Goal: Information Seeking & Learning: Learn about a topic

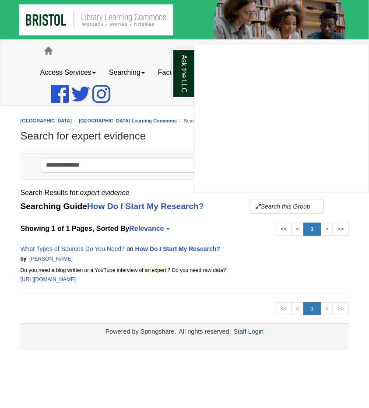
click at [109, 249] on div "Ask the LLC" at bounding box center [184, 204] width 369 height 408
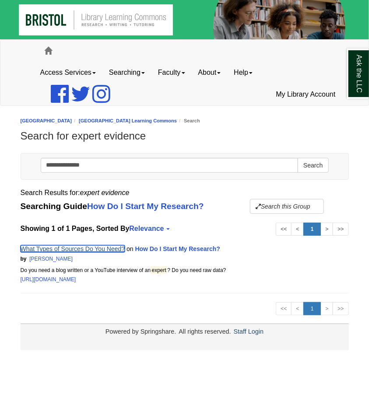
click at [108, 248] on link "What Types of Sources Do You Need?" at bounding box center [73, 248] width 105 height 7
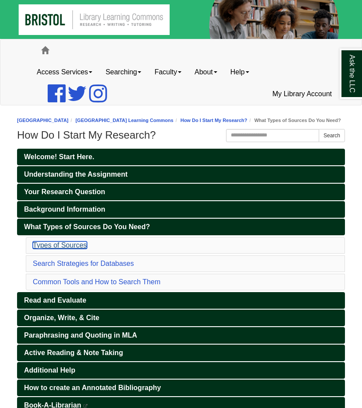
click at [73, 249] on link "Types of Sources" at bounding box center [60, 244] width 54 height 7
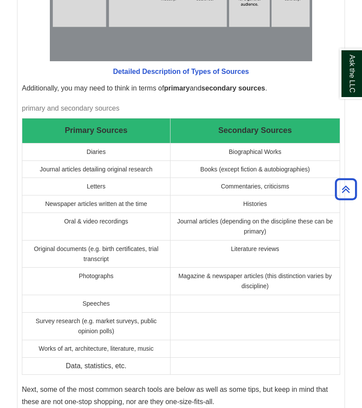
scroll to position [1730, 0]
